Goal: Transaction & Acquisition: Purchase product/service

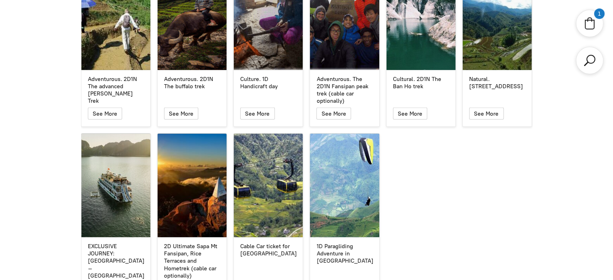
scroll to position [2138, 0]
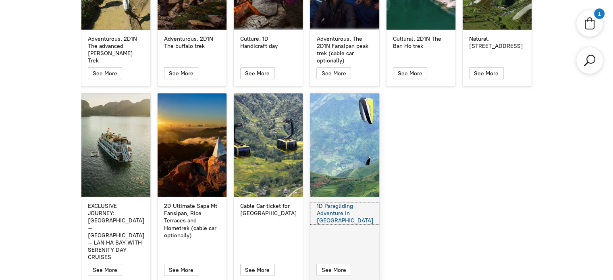
click at [335, 203] on div "1D Paragliding Adventure in [GEOGRAPHIC_DATA]" at bounding box center [345, 214] width 56 height 22
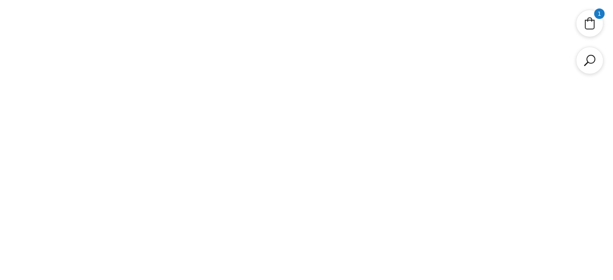
select select "No"
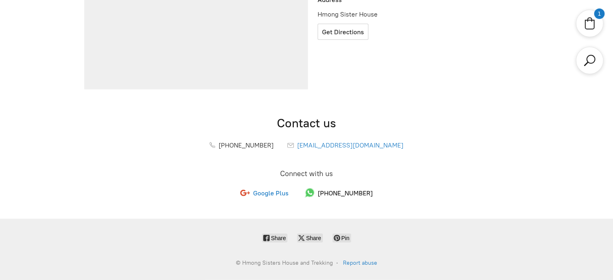
scroll to position [280, 0]
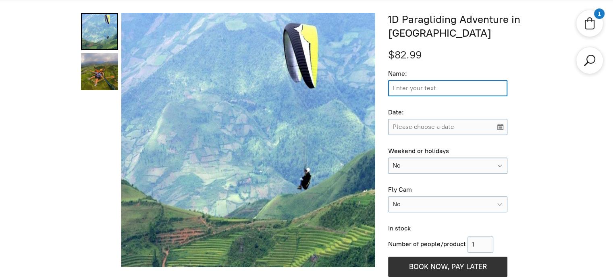
click at [413, 90] on input "Name:" at bounding box center [447, 88] width 119 height 16
type input "[PERSON_NAME] Test"
click at [417, 130] on input "Please choose a date" at bounding box center [447, 127] width 119 height 16
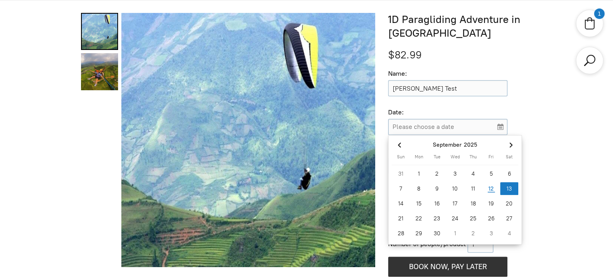
click at [514, 192] on div "13" at bounding box center [510, 188] width 18 height 13
type input "[DATE]"
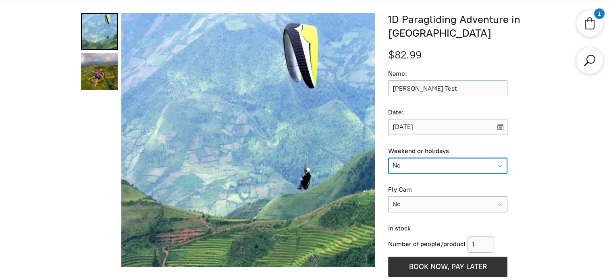
drag, startPoint x: 430, startPoint y: 167, endPoint x: 435, endPoint y: 164, distance: 5.4
click at [430, 167] on select "Please choose No Yes (+$7.50)" at bounding box center [447, 166] width 119 height 16
select select "Yes"
click at [388, 158] on select "Please choose No Yes (+$7.50)" at bounding box center [447, 166] width 119 height 16
type input "Yes (+$7.50)"
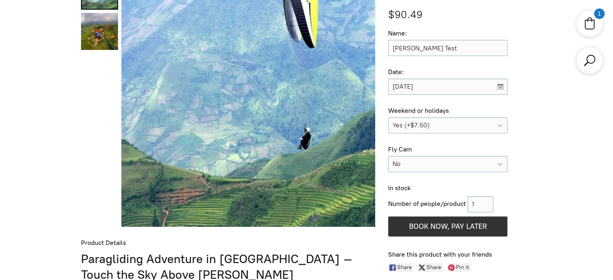
click at [427, 151] on div "Fly Cam" at bounding box center [447, 150] width 119 height 8
click at [427, 161] on select "Please choose No Yes (+$11.30)" at bounding box center [447, 164] width 119 height 16
click at [388, 156] on select "Please choose No Yes (+$11.30)" at bounding box center [447, 164] width 119 height 16
drag, startPoint x: 482, startPoint y: 203, endPoint x: 442, endPoint y: 203, distance: 40.3
click at [449, 203] on div "Number of people/product" at bounding box center [447, 204] width 119 height 16
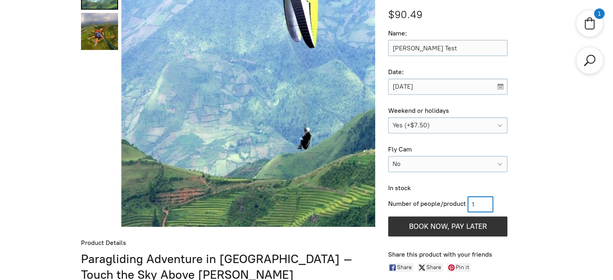
click at [488, 201] on input "1" at bounding box center [481, 204] width 26 height 16
click at [519, 201] on div "Number of people/product 1 1 Add More BOOK NOW, PAY LATER Reserve without payme…" at bounding box center [460, 216] width 144 height 44
click at [491, 202] on input "1" at bounding box center [481, 204] width 26 height 16
type input "2"
click at [489, 201] on input "2" at bounding box center [481, 204] width 26 height 16
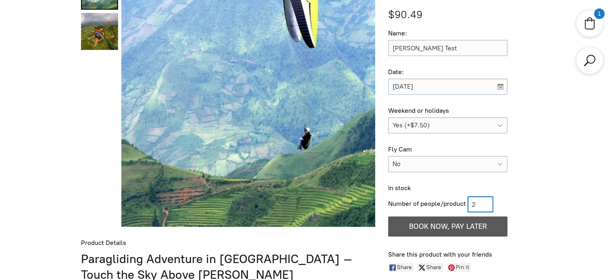
click at [471, 221] on button "BOOK NOW, PAY LATER" at bounding box center [447, 227] width 119 height 20
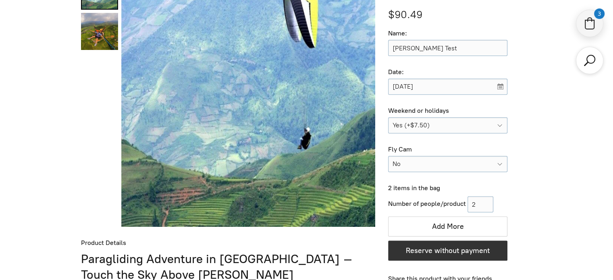
click at [585, 23] on icon "Shopping cart" at bounding box center [590, 23] width 15 height 15
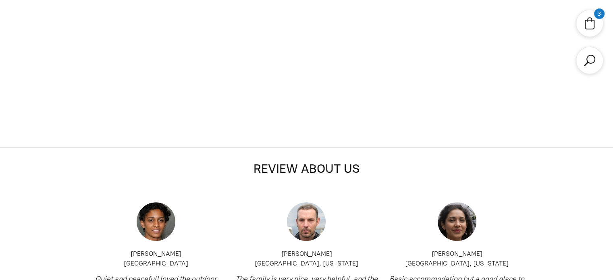
scroll to position [281, 0]
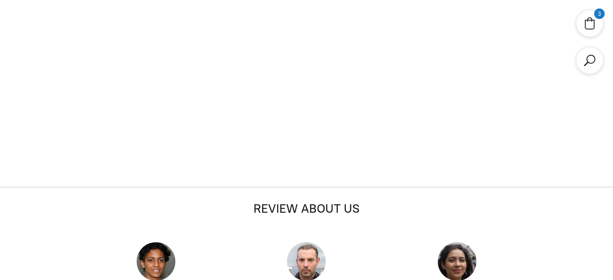
select select "2"
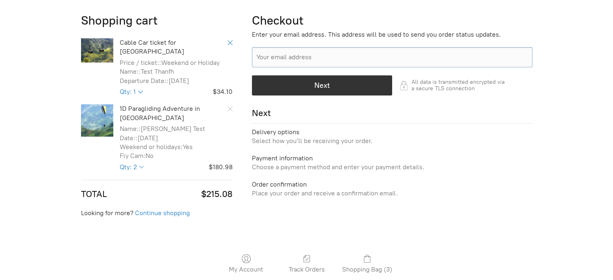
click at [231, 44] on icon "Remove Item" at bounding box center [230, 42] width 5 height 5
select select "2"
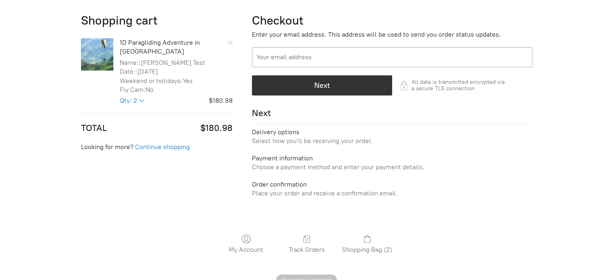
click at [271, 52] on input "Your email address" at bounding box center [392, 57] width 281 height 20
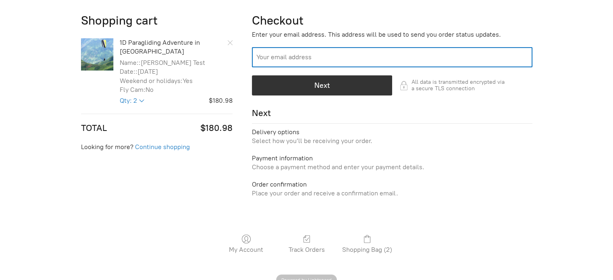
type input "[EMAIL_ADDRESS][DOMAIN_NAME]"
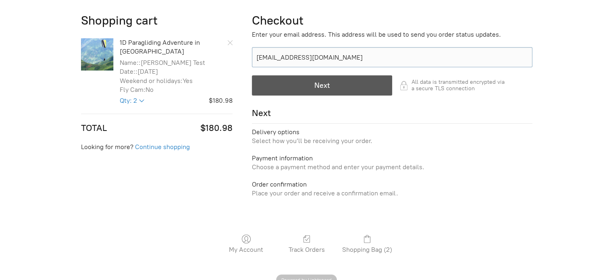
click at [301, 89] on div "button" at bounding box center [322, 85] width 140 height 19
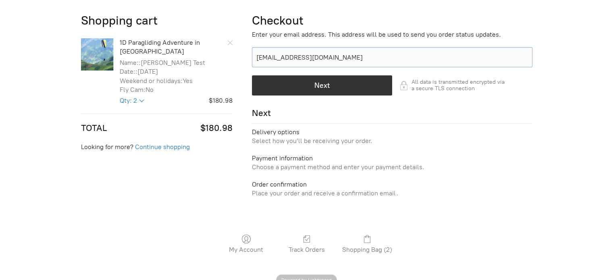
scroll to position [343, 0]
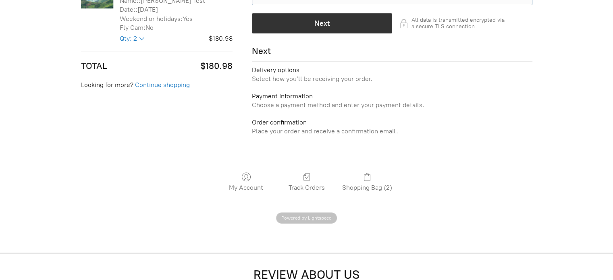
select select "VN"
select select "69"
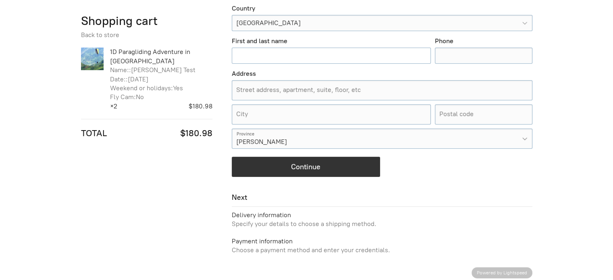
scroll to position [423, 0]
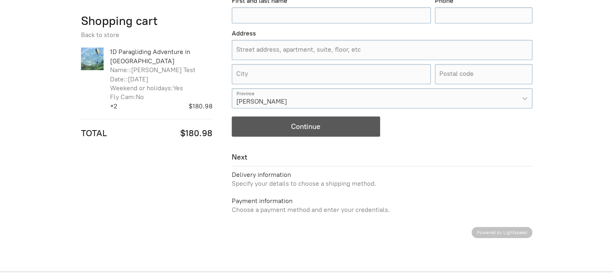
click at [345, 127] on div "button" at bounding box center [306, 126] width 148 height 19
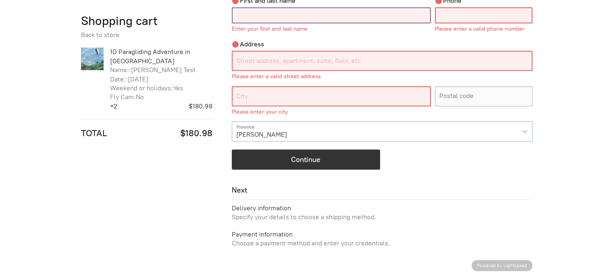
scroll to position [383, 0]
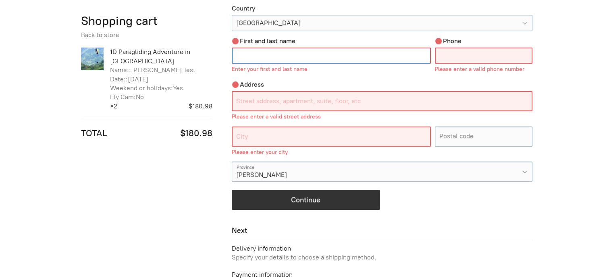
click at [299, 62] on input "First and last name" at bounding box center [331, 56] width 199 height 16
type input "[PERSON_NAME]"
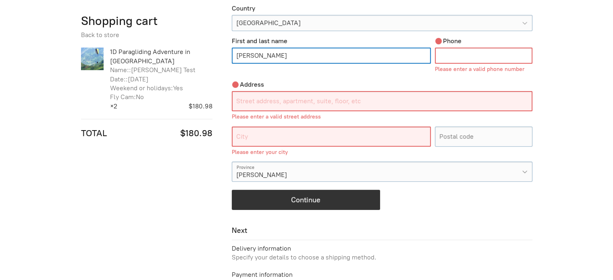
click at [476, 60] on input "Phone" at bounding box center [484, 56] width 98 height 16
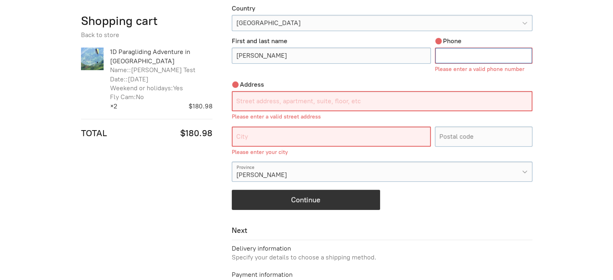
type input "[PHONE_NUMBER]"
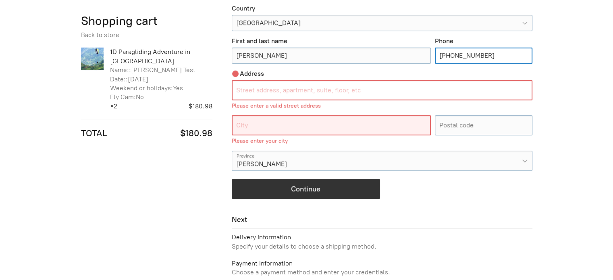
click at [315, 91] on input "Street address, apartment, suite, floor, etc" at bounding box center [382, 90] width 301 height 20
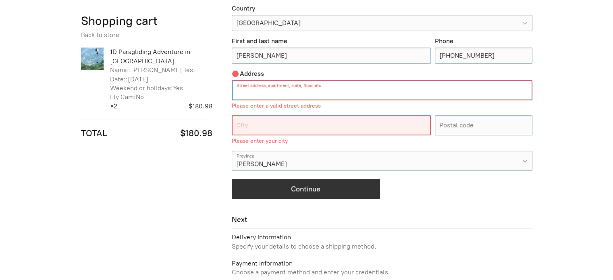
type input "[PERSON_NAME], [PERSON_NAME], [PERSON_NAME]"
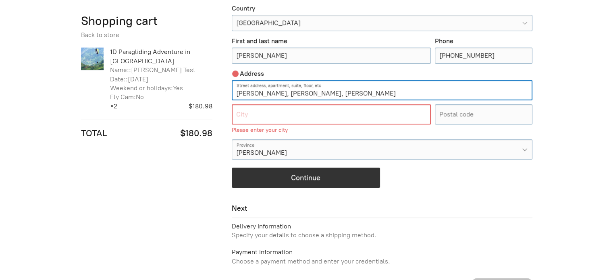
click at [310, 119] on input "City" at bounding box center [331, 114] width 199 height 20
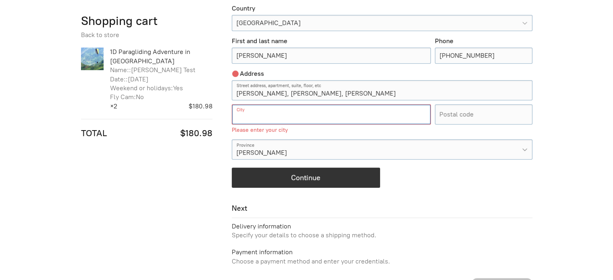
type input "[GEOGRAPHIC_DATA]"
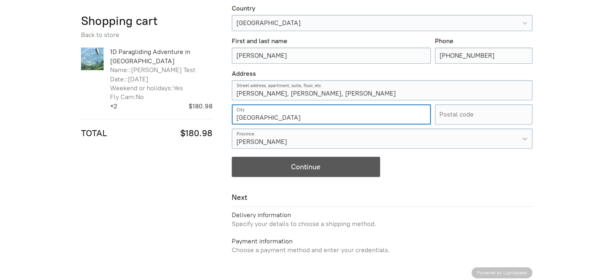
click at [340, 161] on div "button" at bounding box center [306, 166] width 148 height 19
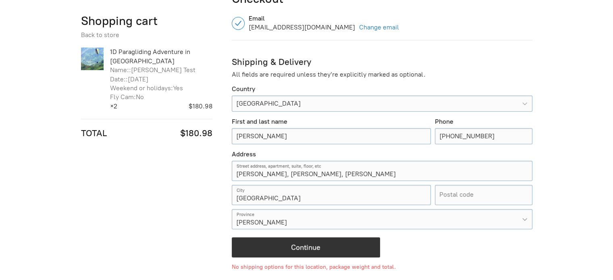
scroll to position [262, 0]
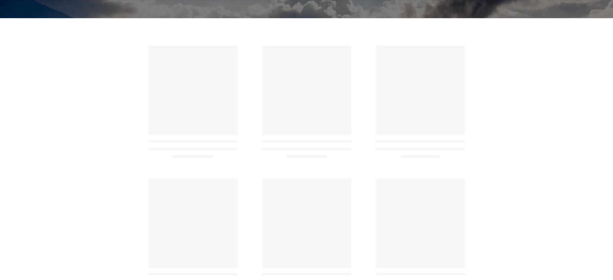
select select "No"
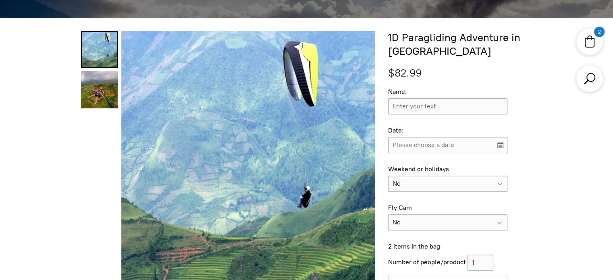
scroll to position [343, 0]
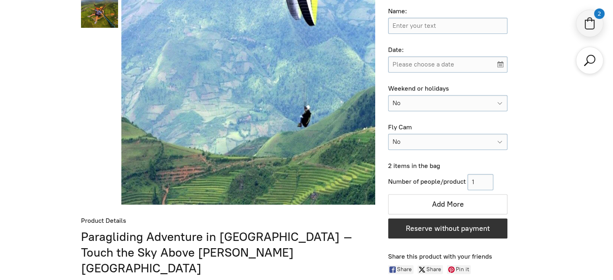
click at [593, 29] on icon "Shopping cart" at bounding box center [590, 24] width 9 height 9
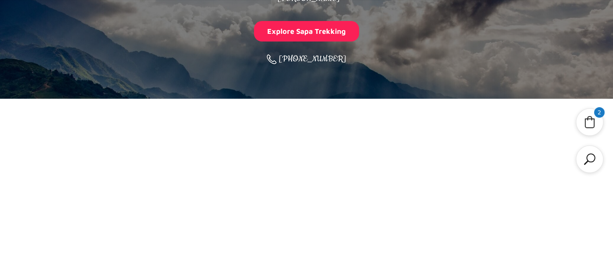
scroll to position [222, 0]
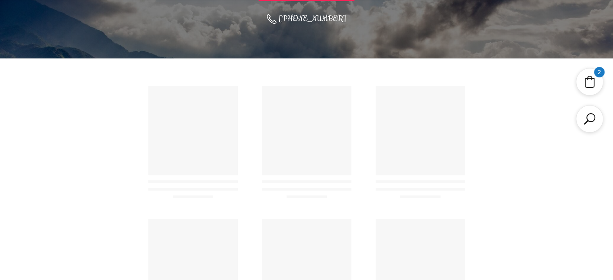
select select "No"
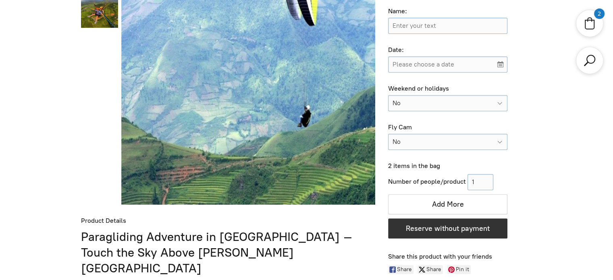
scroll to position [262, 0]
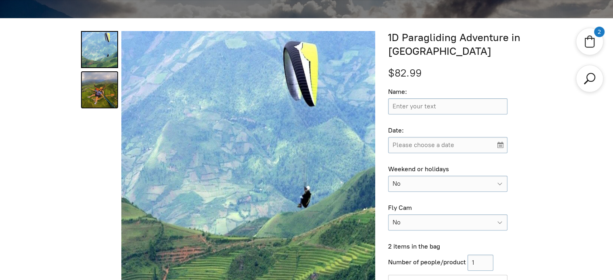
click at [96, 92] on link "1D Paragliding Adventure in Sapa 1" at bounding box center [99, 89] width 37 height 37
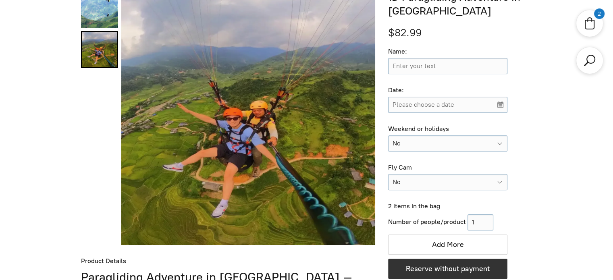
scroll to position [222, 0]
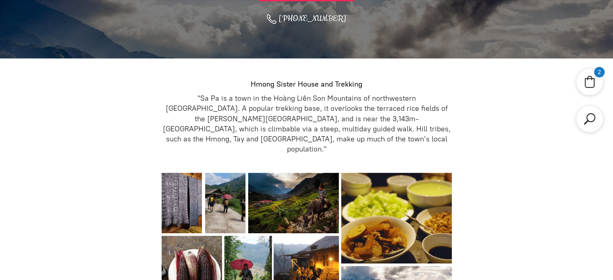
scroll to position [2138, 0]
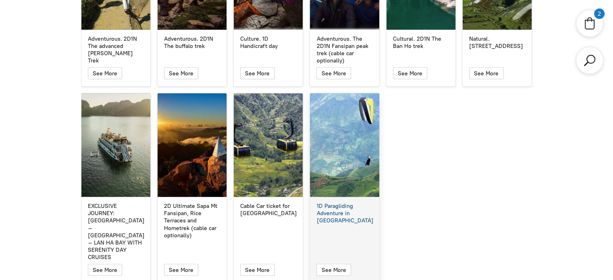
click at [314, 170] on div "1D Paragliding Adventure in [GEOGRAPHIC_DATA]" at bounding box center [344, 146] width 69 height 104
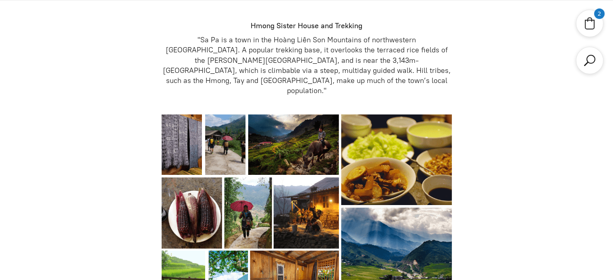
select select "No"
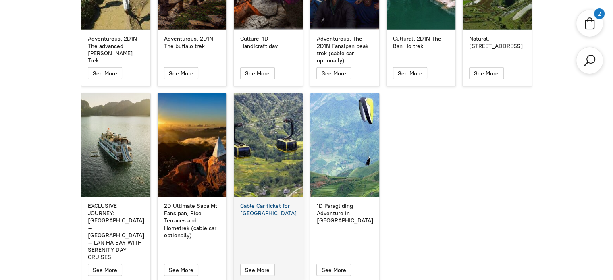
click at [252, 167] on div "Cable Car ticket for [GEOGRAPHIC_DATA]" at bounding box center [268, 146] width 69 height 104
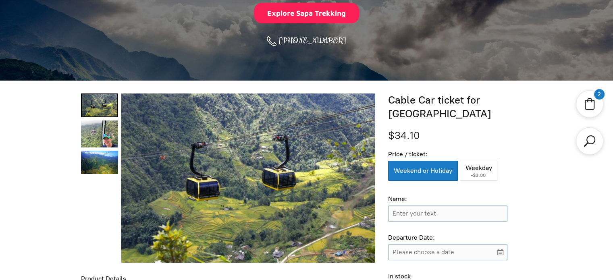
scroll to position [240, 0]
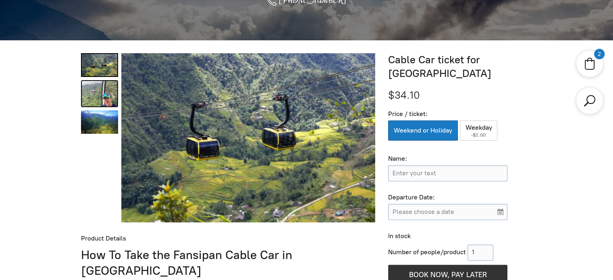
click at [103, 85] on link "Cable Car ticket for Fansipan Peak 1" at bounding box center [99, 93] width 37 height 27
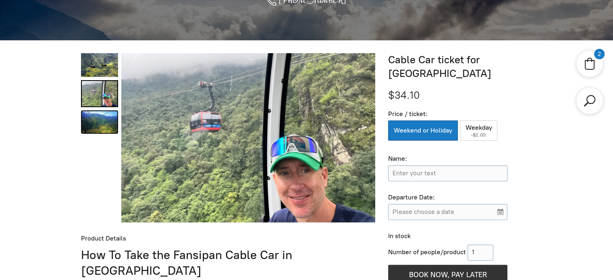
click at [102, 116] on link "Cable Car ticket for Fansipan Peak 2" at bounding box center [99, 123] width 37 height 24
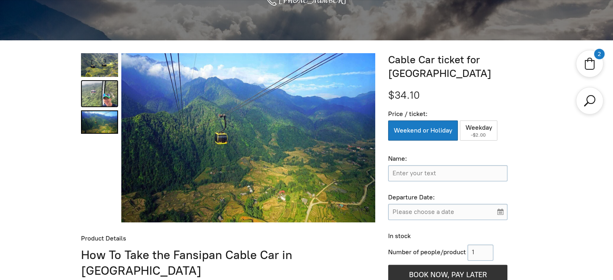
click at [87, 90] on link "Cable Car ticket for Fansipan Peak 1" at bounding box center [99, 93] width 37 height 27
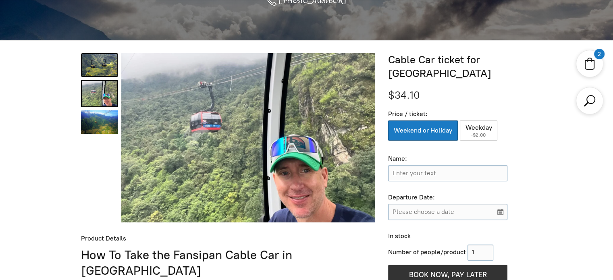
click at [86, 60] on link "Cable Car ticket for Fansipan Peak 0" at bounding box center [99, 65] width 37 height 24
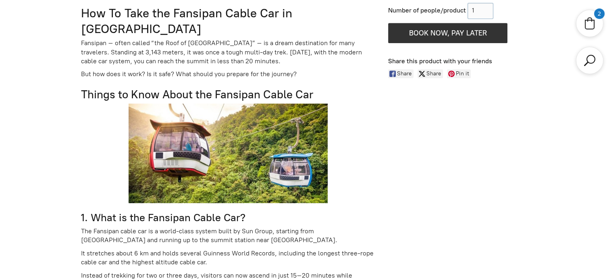
scroll to position [280, 0]
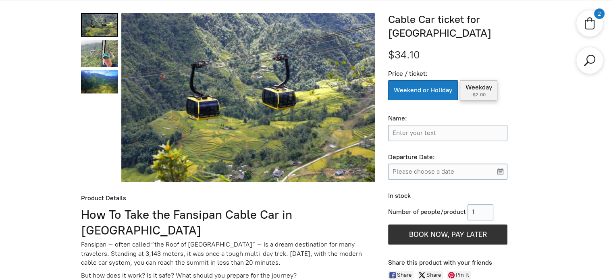
click at [483, 86] on label "Weekday ( -$2.00 )" at bounding box center [479, 90] width 38 height 20
click at [483, 86] on input "Weekday ( -$2.00 )" at bounding box center [479, 90] width 38 height 20
radio input "true"
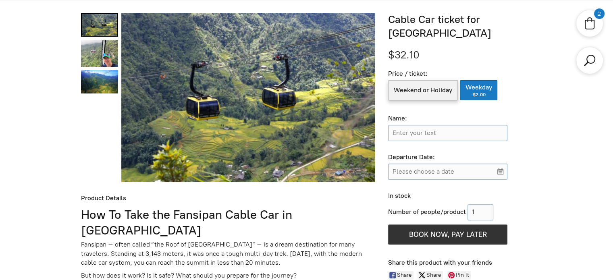
click at [447, 98] on label "Weekend or Holiday" at bounding box center [423, 90] width 70 height 20
click at [447, 98] on input "Weekend or Holiday" at bounding box center [423, 90] width 70 height 20
radio input "true"
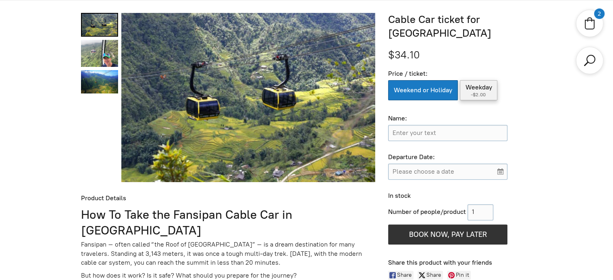
click at [484, 98] on label "Weekday ( -$2.00 )" at bounding box center [479, 90] width 38 height 20
click at [484, 98] on input "Weekday ( -$2.00 )" at bounding box center [479, 90] width 38 height 20
radio input "true"
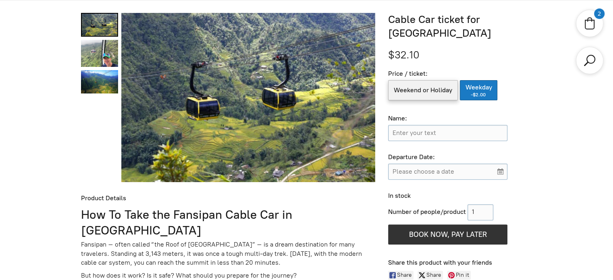
click at [413, 98] on label "Weekend or Holiday" at bounding box center [423, 90] width 70 height 20
click at [413, 98] on input "Weekend or Holiday" at bounding box center [423, 90] width 70 height 20
radio input "true"
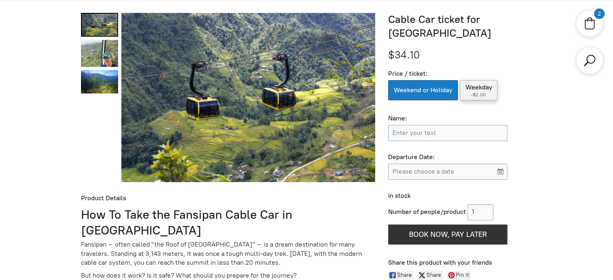
click at [473, 95] on span "-$2.00" at bounding box center [479, 95] width 16 height 6
click at [473, 95] on input "Weekday ( -$2.00 )" at bounding box center [479, 90] width 38 height 20
radio input "true"
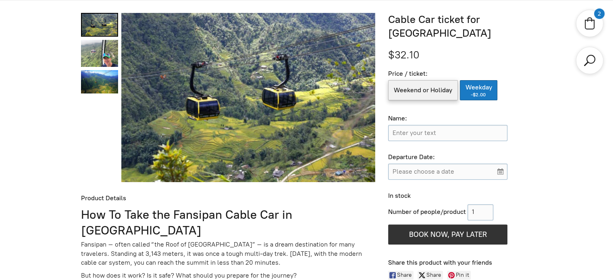
click at [440, 95] on label "Weekend or Holiday" at bounding box center [423, 90] width 70 height 20
click at [440, 95] on input "Weekend or Holiday" at bounding box center [423, 90] width 70 height 20
radio input "true"
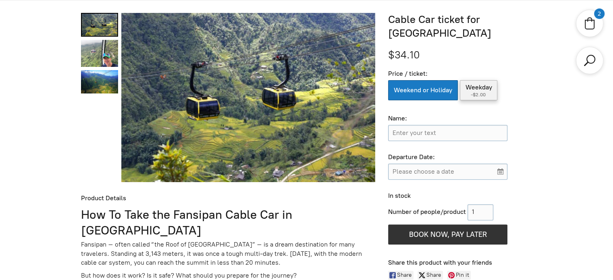
click at [481, 94] on span "-$2.00" at bounding box center [479, 95] width 16 height 6
click at [481, 94] on input "Weekday ( -$2.00 )" at bounding box center [479, 90] width 38 height 20
radio input "true"
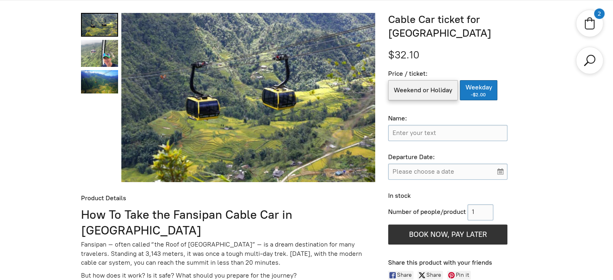
click at [439, 92] on label "Weekend or Holiday" at bounding box center [423, 90] width 70 height 20
click at [439, 92] on input "Weekend or Holiday" at bounding box center [423, 90] width 70 height 20
radio input "true"
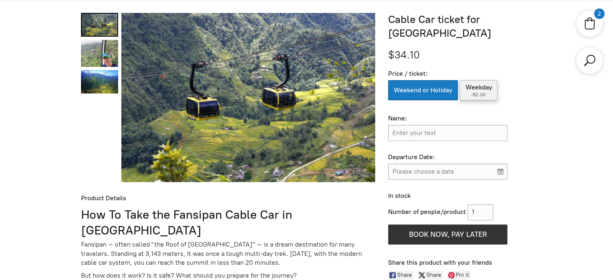
click at [476, 91] on label "Weekday ( -$2.00 )" at bounding box center [479, 90] width 38 height 20
click at [476, 91] on input "Weekday ( -$2.00 )" at bounding box center [479, 90] width 38 height 20
radio input "true"
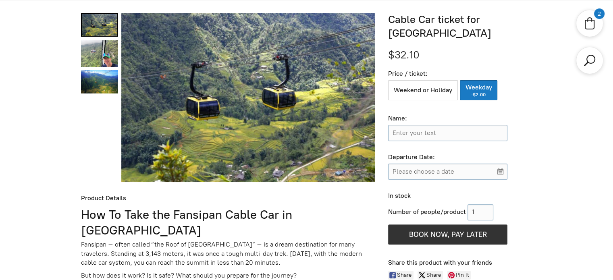
drag, startPoint x: 421, startPoint y: 98, endPoint x: 441, endPoint y: 96, distance: 19.8
click at [421, 98] on label "Weekend or Holiday" at bounding box center [423, 90] width 70 height 20
click at [421, 98] on input "Weekend or Holiday" at bounding box center [423, 90] width 70 height 20
radio input "true"
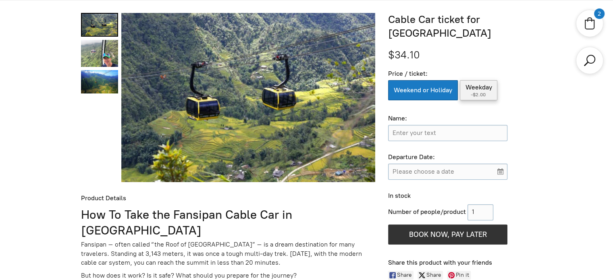
click at [475, 94] on span "-$2.00" at bounding box center [479, 95] width 16 height 6
click at [475, 94] on input "Weekday ( -$2.00 )" at bounding box center [479, 90] width 38 height 20
radio input "true"
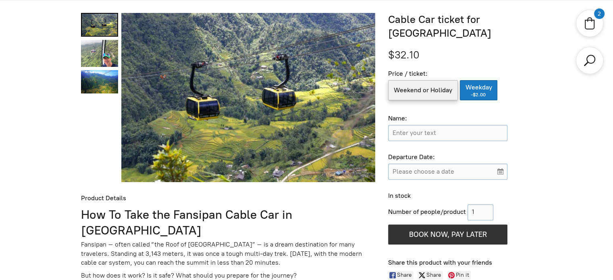
click at [426, 93] on label "Weekend or Holiday" at bounding box center [423, 90] width 70 height 20
click at [426, 93] on input "Weekend or Holiday" at bounding box center [423, 90] width 70 height 20
radio input "true"
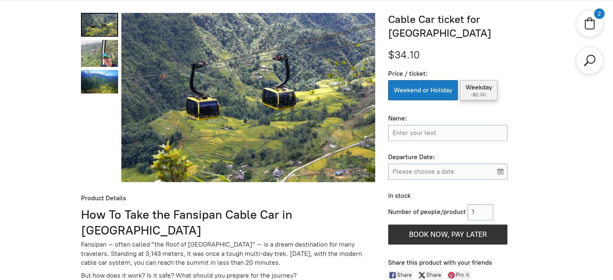
click at [472, 92] on label "Weekday ( -$2.00 )" at bounding box center [479, 90] width 38 height 20
click at [472, 92] on input "Weekday ( -$2.00 )" at bounding box center [479, 90] width 38 height 20
radio input "true"
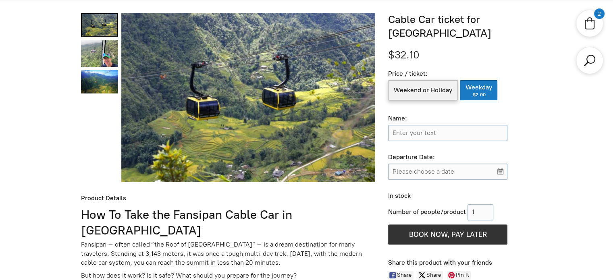
click at [436, 95] on label "Weekend or Holiday" at bounding box center [423, 90] width 70 height 20
click at [436, 95] on input "Weekend or Holiday" at bounding box center [423, 90] width 70 height 20
radio input "true"
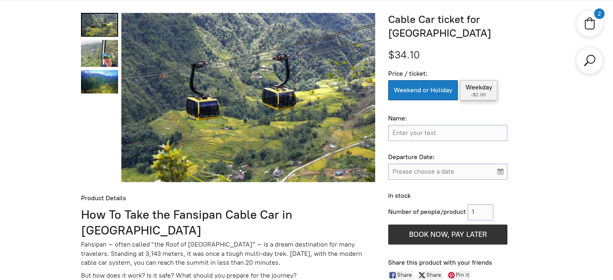
click at [475, 92] on span "-$2.00" at bounding box center [479, 95] width 16 height 6
click at [475, 92] on input "Weekday ( -$2.00 )" at bounding box center [479, 90] width 38 height 20
radio input "true"
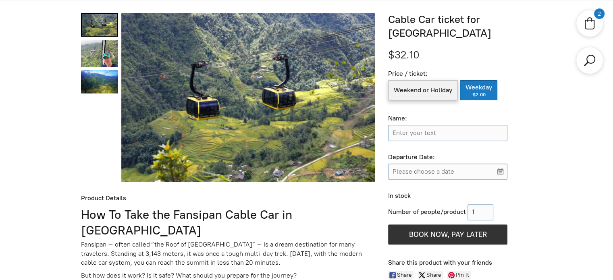
click at [437, 96] on label "Weekend or Holiday" at bounding box center [423, 90] width 70 height 20
click at [437, 96] on input "Weekend or Holiday" at bounding box center [423, 90] width 70 height 20
radio input "true"
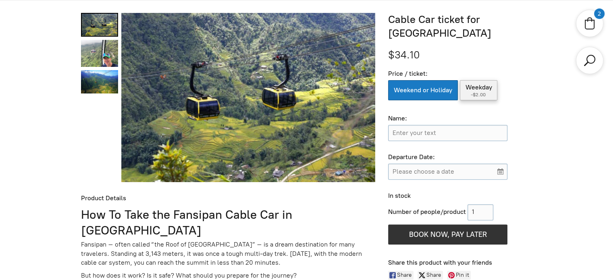
click at [478, 90] on label "Weekday ( -$2.00 )" at bounding box center [479, 90] width 38 height 20
click at [478, 90] on input "Weekday ( -$2.00 )" at bounding box center [479, 90] width 38 height 20
radio input "true"
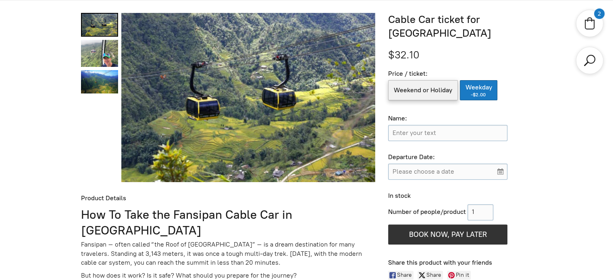
click at [429, 84] on label "Weekend or Holiday" at bounding box center [423, 90] width 70 height 20
click at [429, 84] on input "Weekend or Holiday" at bounding box center [423, 90] width 70 height 20
radio input "true"
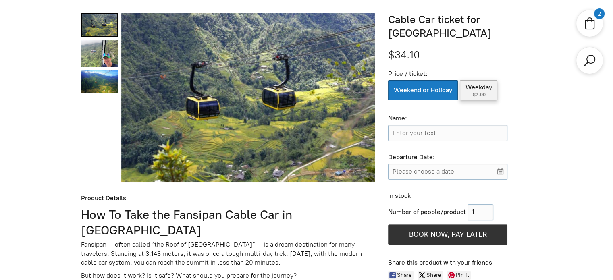
click at [476, 85] on label "Weekday ( -$2.00 )" at bounding box center [479, 90] width 38 height 20
click at [476, 85] on input "Weekday ( -$2.00 )" at bounding box center [479, 90] width 38 height 20
radio input "true"
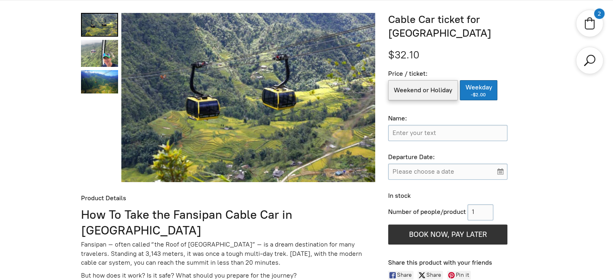
click at [437, 85] on label "Weekend or Holiday" at bounding box center [423, 90] width 70 height 20
click at [437, 85] on input "Weekend or Holiday" at bounding box center [423, 90] width 70 height 20
radio input "true"
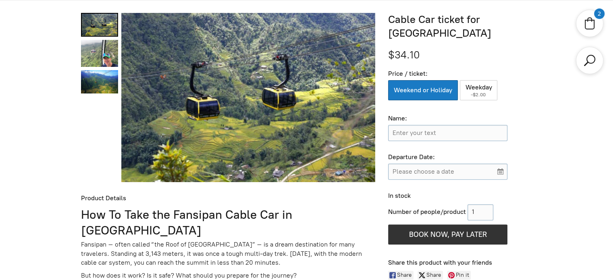
click at [396, 72] on div "Price / ticket:" at bounding box center [447, 74] width 119 height 8
drag, startPoint x: 396, startPoint y: 72, endPoint x: 438, endPoint y: 74, distance: 41.2
click at [438, 74] on div "Price / ticket:" at bounding box center [447, 74] width 119 height 8
copy div "Price / ticket:"
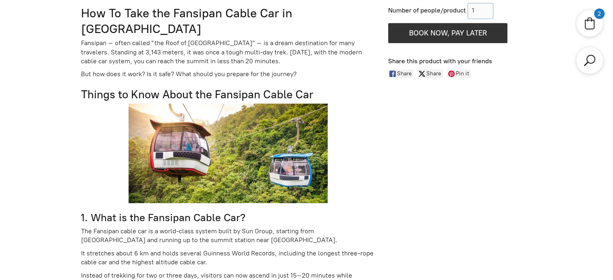
scroll to position [240, 0]
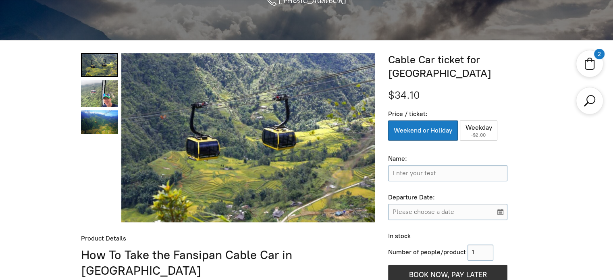
click at [517, 92] on div "$34.10" at bounding box center [460, 96] width 144 height 14
